Goal: Find specific page/section: Find specific page/section

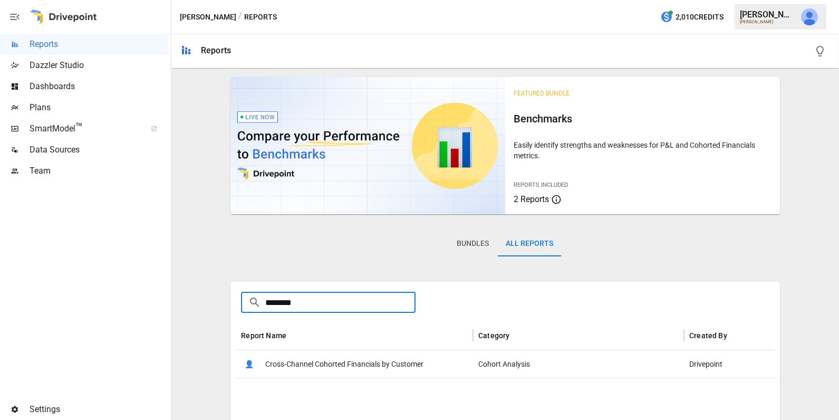
click at [310, 306] on input "********" at bounding box center [340, 302] width 150 height 21
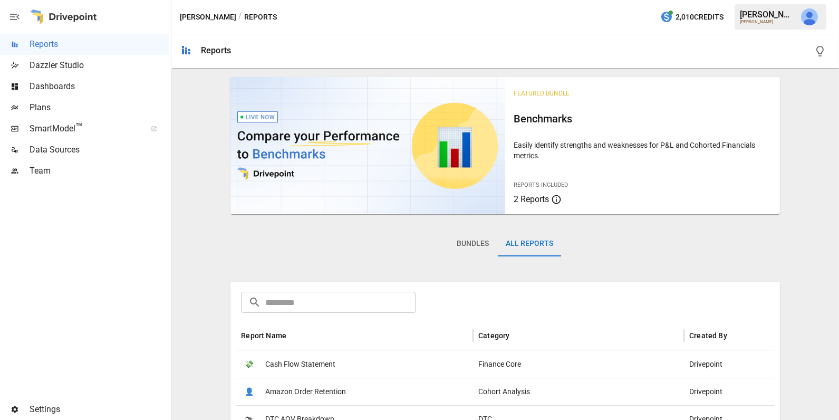
click at [308, 264] on div "Bundles All Reports" at bounding box center [504, 251] width 549 height 59
click at [76, 45] on span "Reports" at bounding box center [99, 44] width 139 height 13
click at [811, 18] on img "Julie Wilton" at bounding box center [809, 16] width 17 height 17
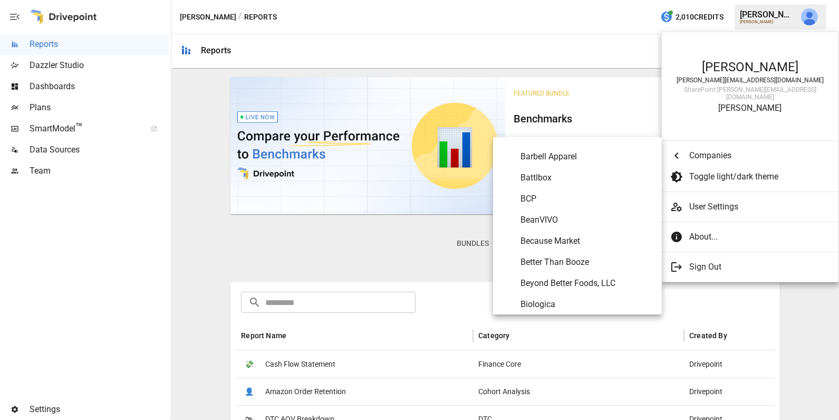
scroll to position [371, 0]
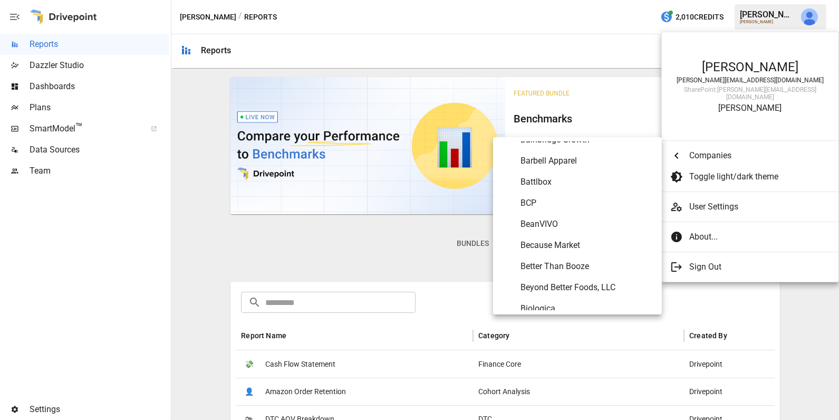
click at [560, 43] on div at bounding box center [419, 210] width 839 height 420
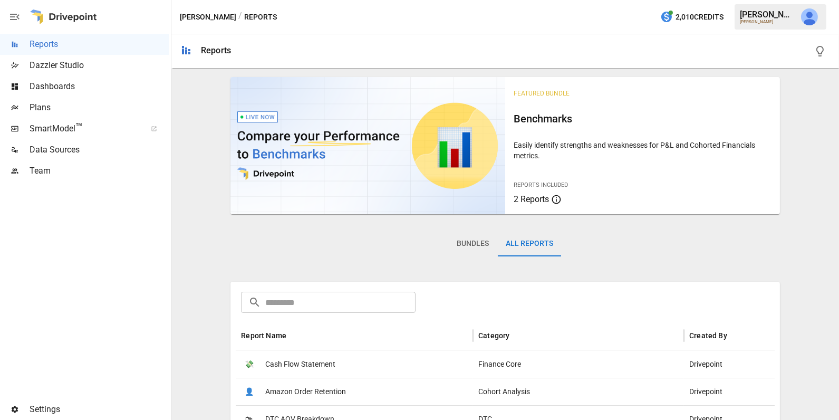
click at [817, 13] on button "button" at bounding box center [809, 17] width 30 height 30
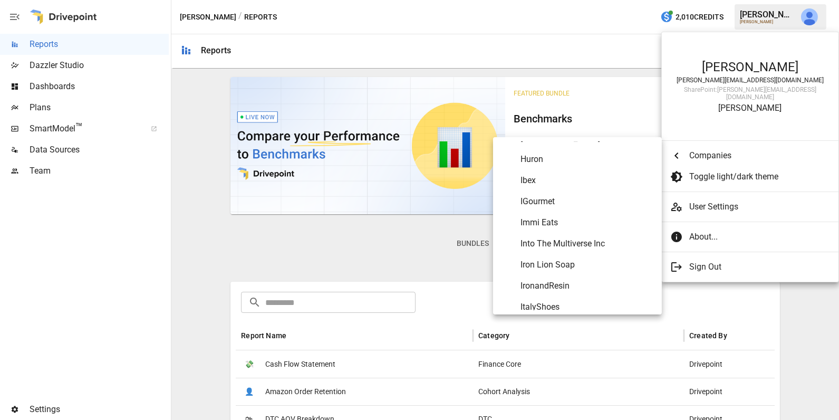
scroll to position [2596, 0]
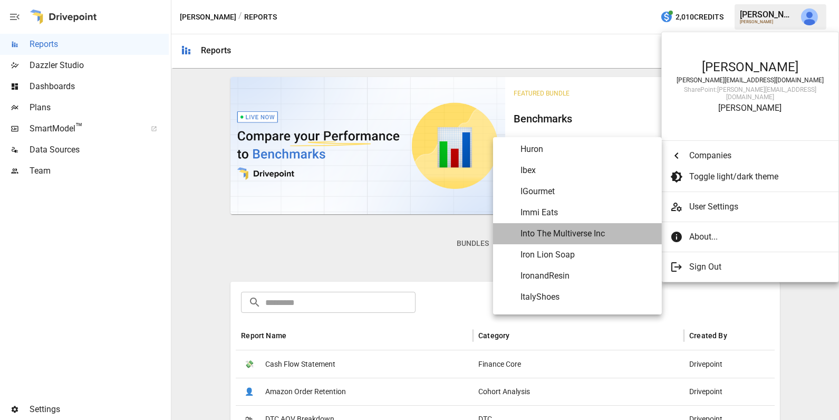
click at [548, 237] on span "Into The Multiverse Inc" at bounding box center [586, 233] width 133 height 13
